Goal: Information Seeking & Learning: Learn about a topic

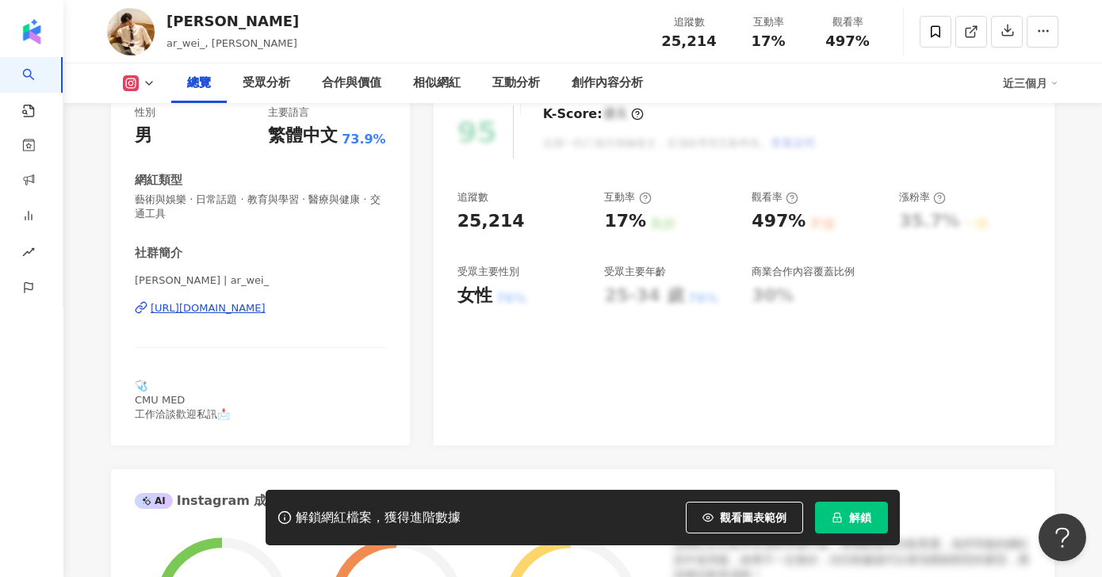
scroll to position [223, 0]
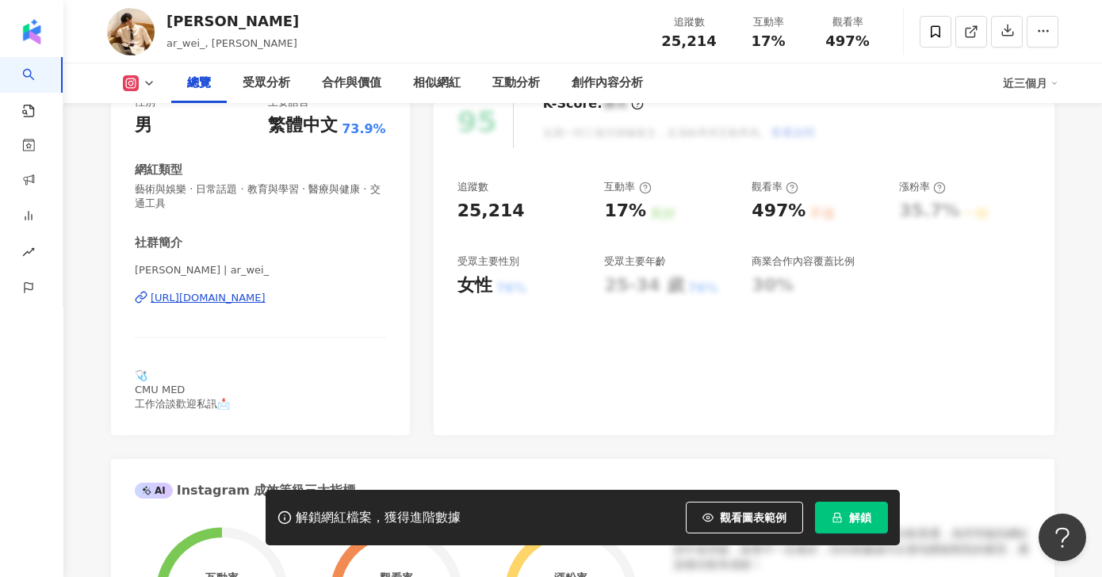
click at [266, 297] on div "https://www.instagram.com/ar_wei_/" at bounding box center [208, 298] width 115 height 14
drag, startPoint x: 508, startPoint y: 205, endPoint x: 440, endPoint y: 210, distance: 68.3
click at [440, 209] on div "95 K-Score : 優良 近期一到三個月積極發文，且漲粉率與互動率高。 查看說明 追蹤數 25,214 互動率 17% 良好 觀看率 497% 不佳 漲…" at bounding box center [744, 257] width 621 height 356
copy div "25,214"
drag, startPoint x: 637, startPoint y: 210, endPoint x: 597, endPoint y: 210, distance: 40.4
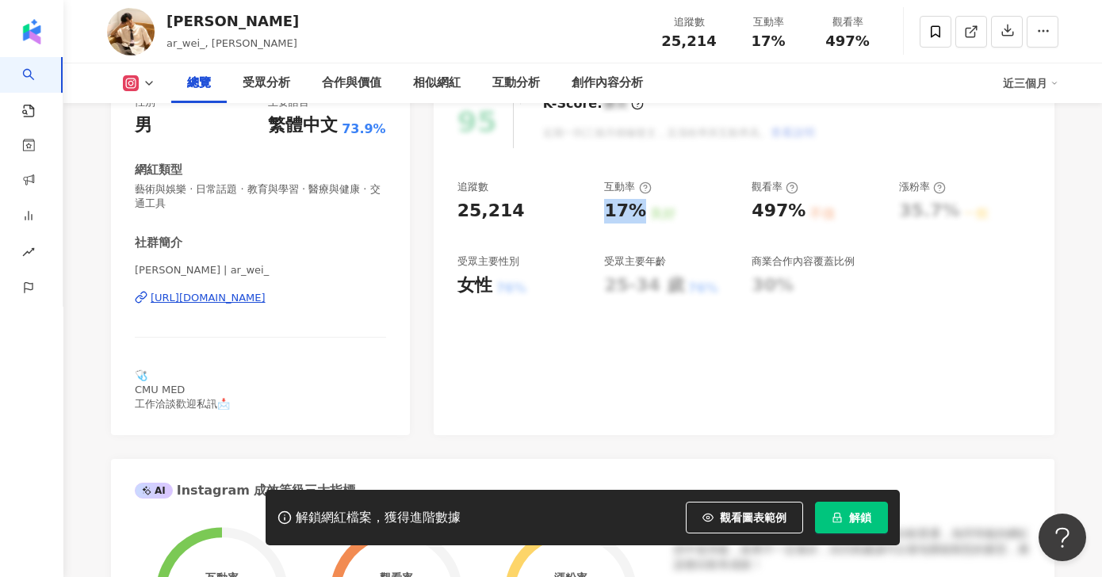
click at [597, 210] on div "追蹤數 25,214 互動率 17% 良好 觀看率 497% 不佳 漲粉率 35.7% 一般 受眾主要性別 女性 76% 受眾主要年齡 25-34 歲 76%…" at bounding box center [743, 238] width 573 height 117
copy div "17%"
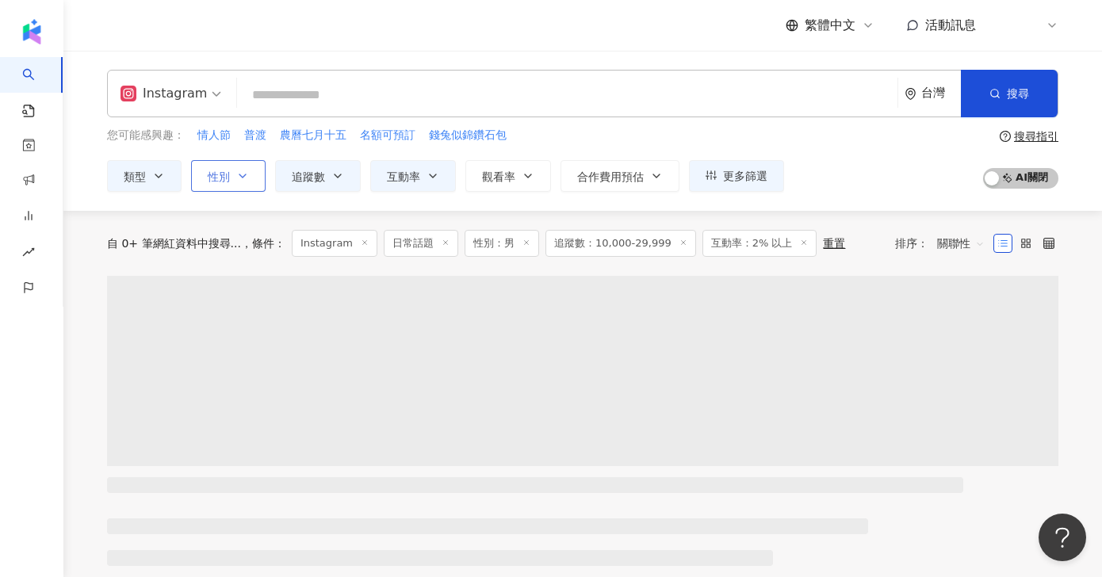
click at [239, 170] on icon "button" at bounding box center [242, 176] width 13 height 13
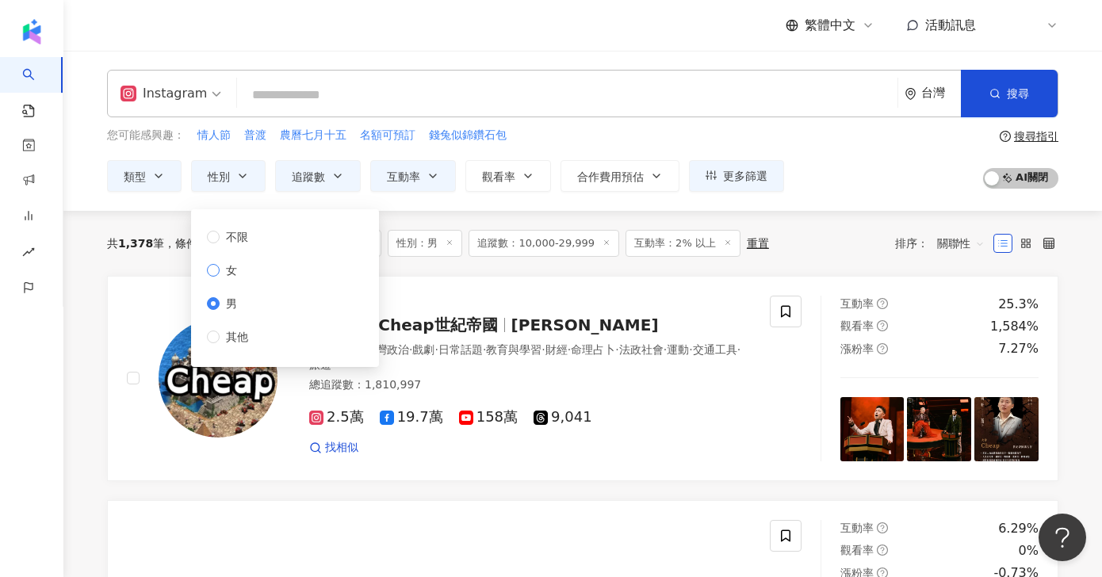
click at [252, 266] on label "女" at bounding box center [231, 270] width 48 height 17
click at [561, 129] on div "您可能感興趣： 情人節 普渡 農曆七月十五 名額可預訂 錢兔似錦鑽石包" at bounding box center [445, 135] width 677 height 17
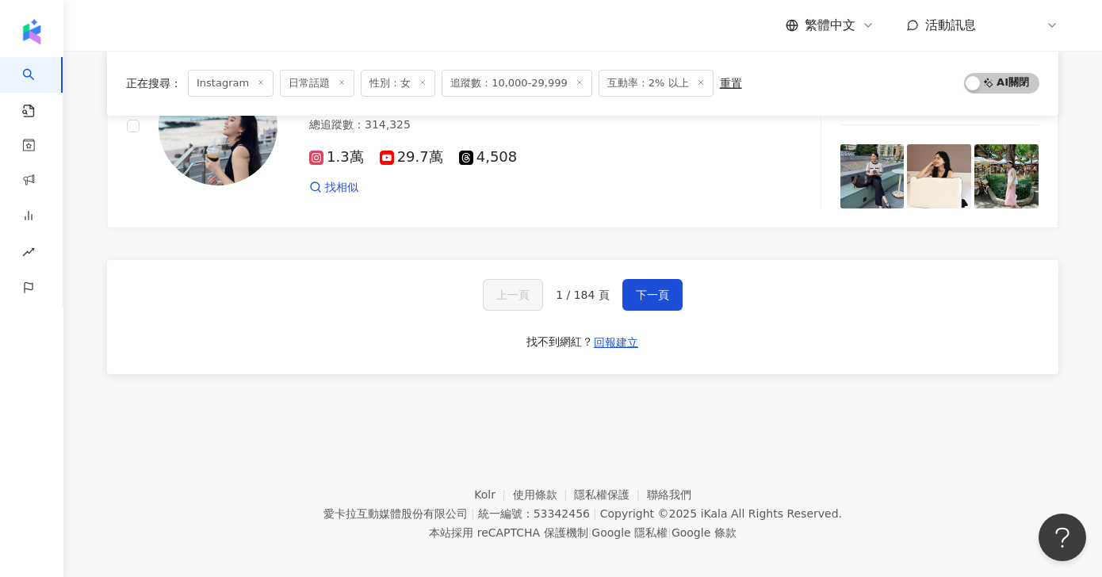
scroll to position [2733, 0]
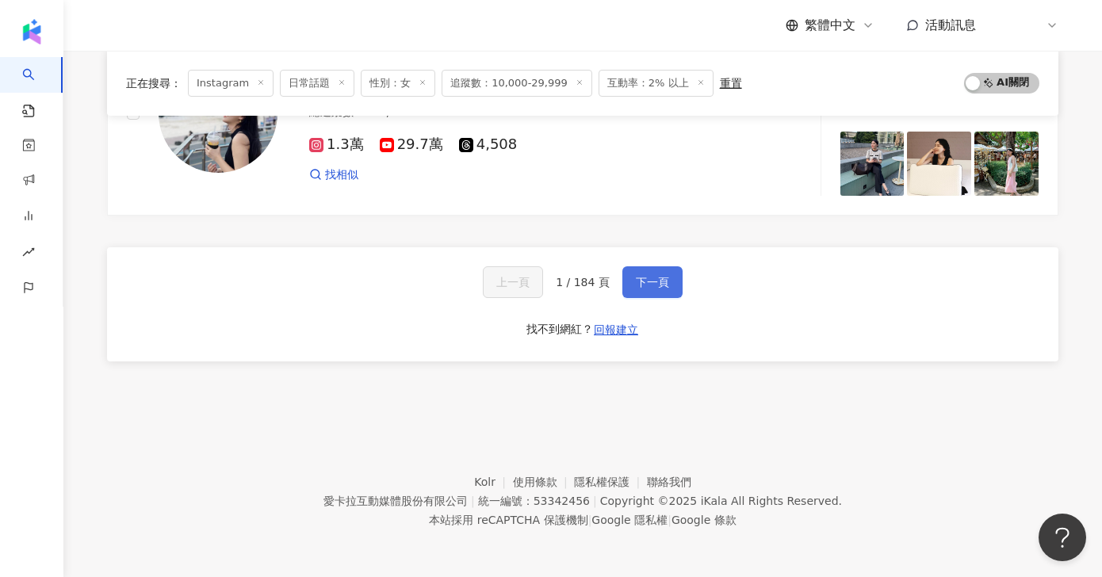
click at [642, 276] on span "下一頁" at bounding box center [652, 282] width 33 height 13
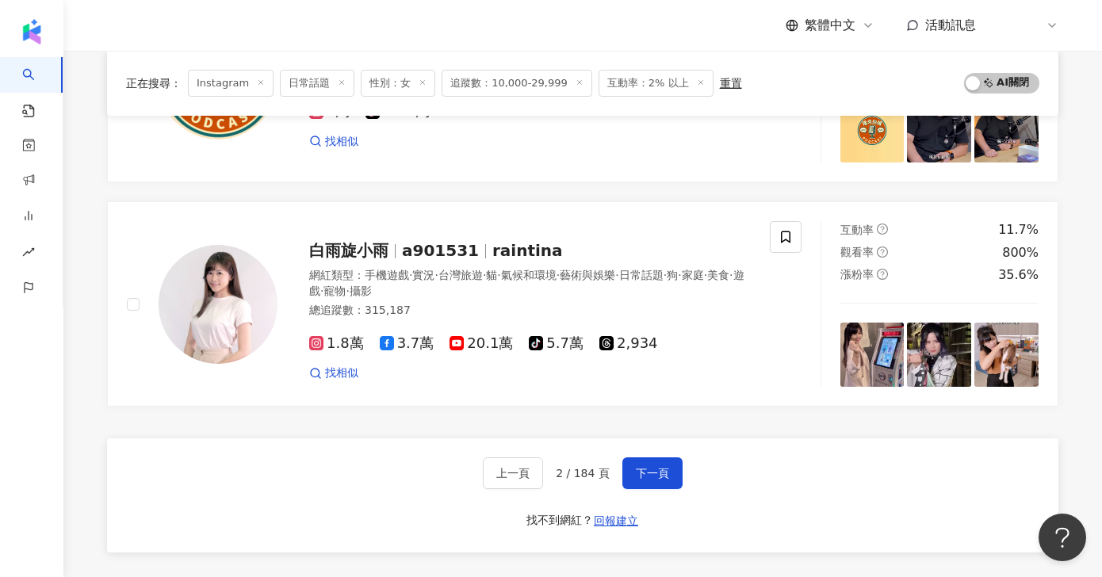
scroll to position [2606, 0]
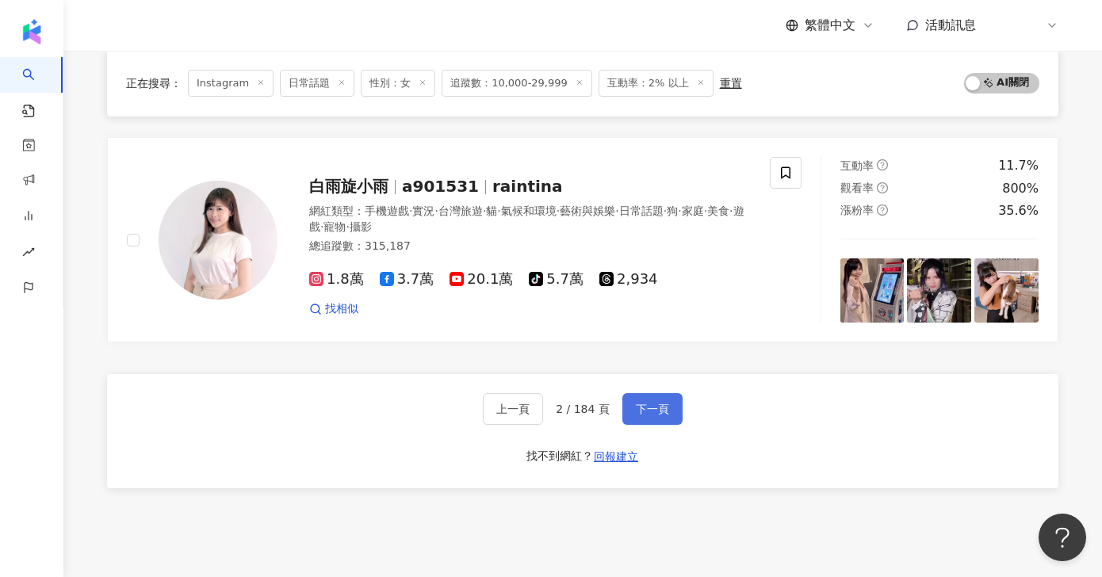
click at [656, 411] on span "下一頁" at bounding box center [652, 409] width 33 height 13
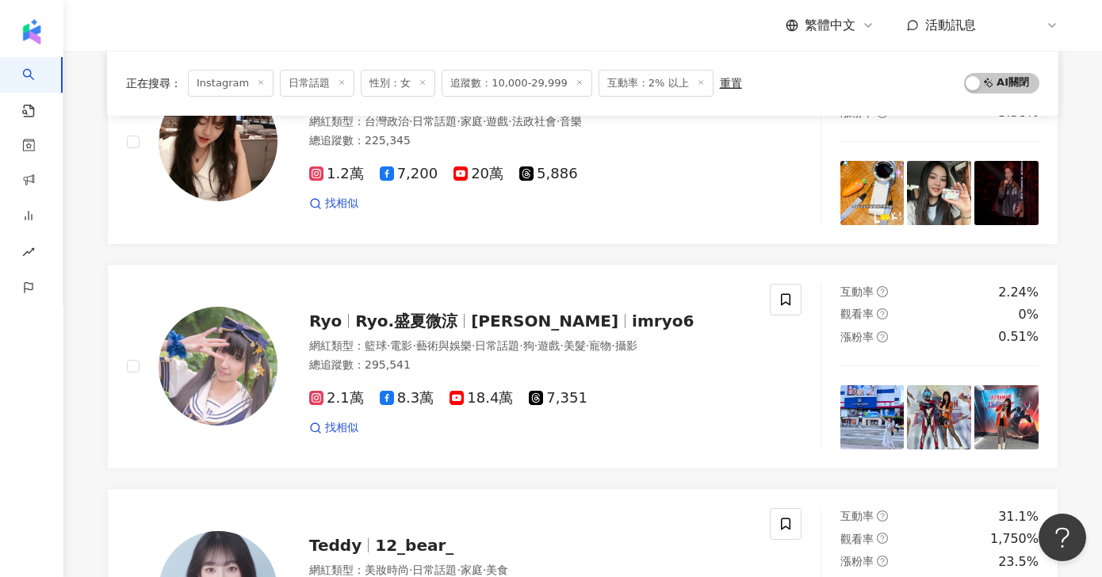
scroll to position [0, 0]
